Goal: Find specific page/section: Find specific page/section

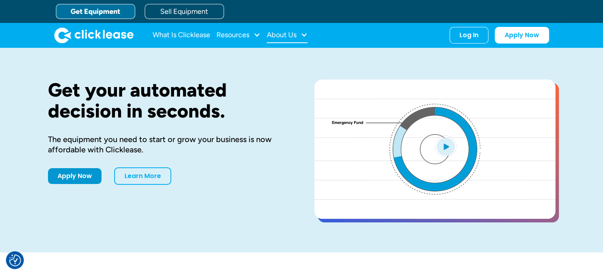
click at [283, 35] on div "About Us" at bounding box center [282, 35] width 30 height 0
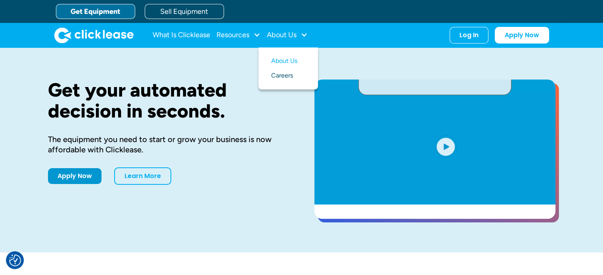
click at [282, 73] on link "Careers" at bounding box center [288, 76] width 34 height 15
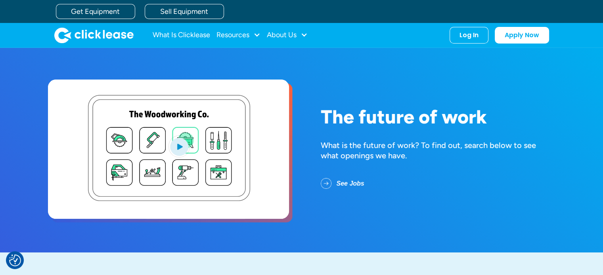
click at [182, 145] on img "open lightbox" at bounding box center [178, 146] width 21 height 22
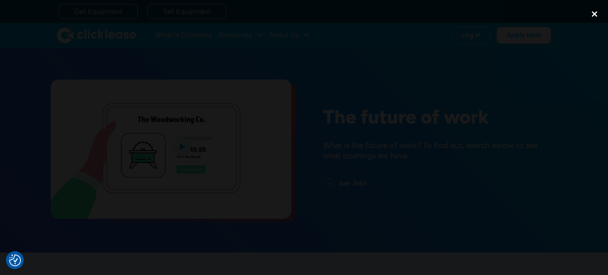
click at [596, 13] on div "close lightbox" at bounding box center [595, 14] width 27 height 17
